Goal: Find specific page/section: Find specific page/section

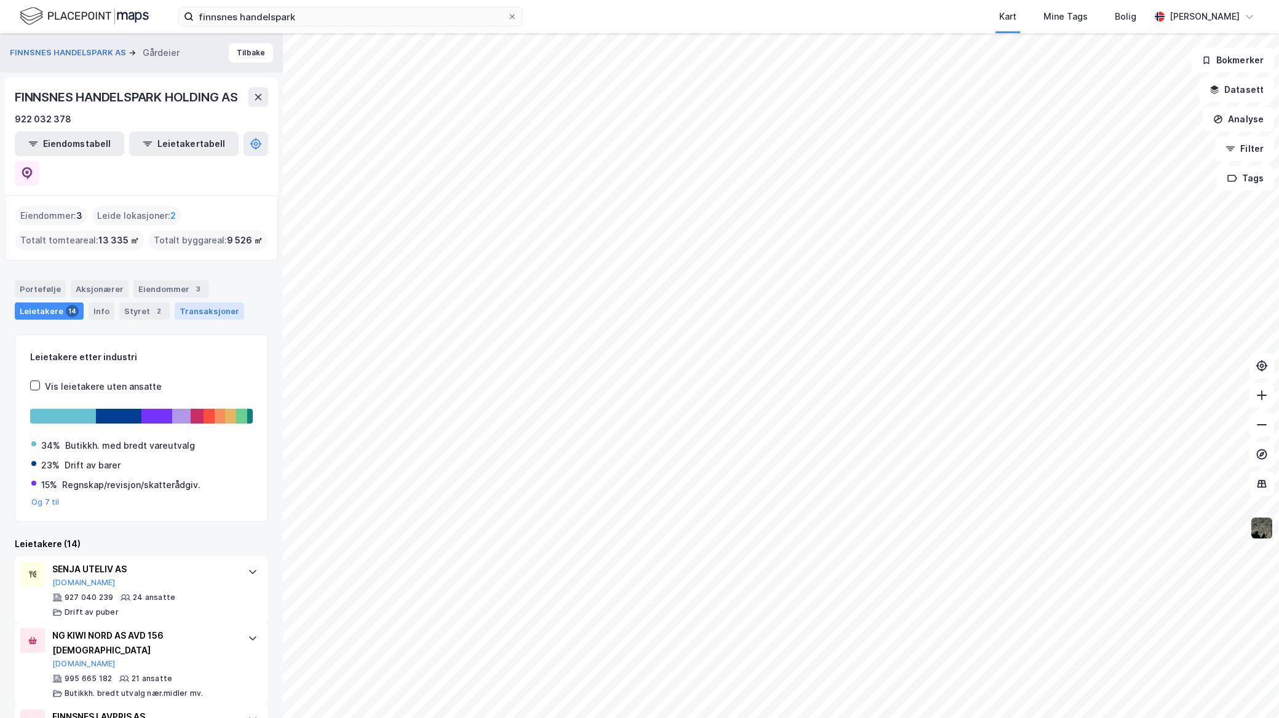
click at [209, 303] on div "Transaksjoner" at bounding box center [210, 311] width 70 height 17
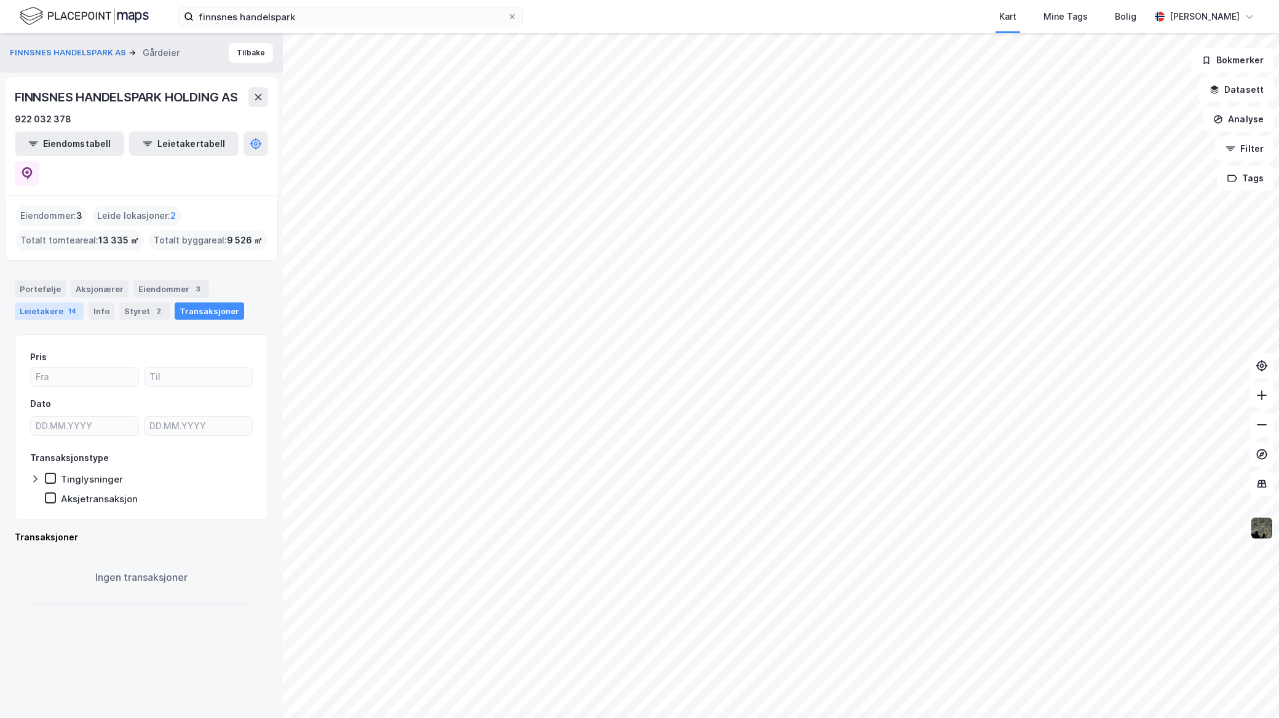
click at [37, 303] on div "Leietakere 14" at bounding box center [49, 311] width 69 height 17
